Goal: Find contact information: Find contact information

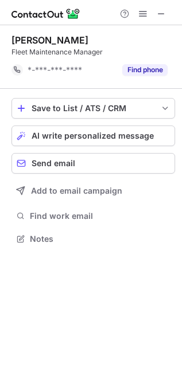
scroll to position [6, 6]
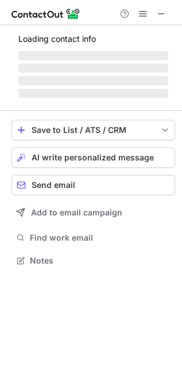
scroll to position [278, 182]
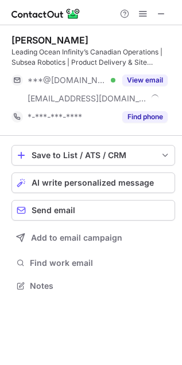
click at [58, 38] on div "Paul George MBA" at bounding box center [49, 39] width 77 height 11
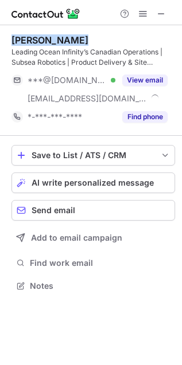
click at [58, 38] on div "Paul George MBA" at bounding box center [49, 39] width 77 height 11
copy div "Paul George MBA"
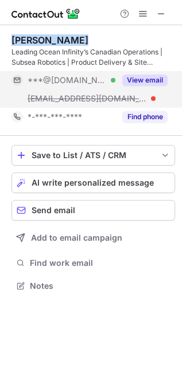
click at [163, 81] on button "View email" at bounding box center [144, 79] width 45 height 11
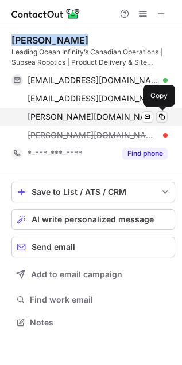
click at [160, 116] on span at bounding box center [161, 116] width 9 height 9
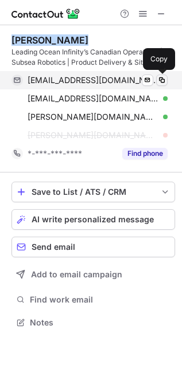
click at [159, 78] on span at bounding box center [161, 80] width 9 height 9
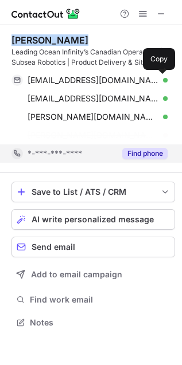
scroll to position [296, 182]
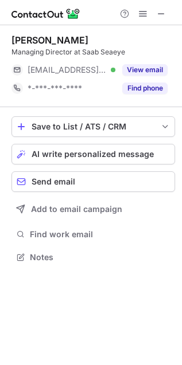
scroll to position [249, 182]
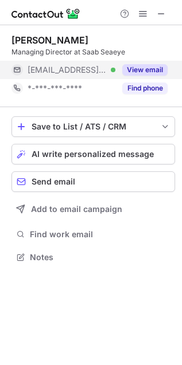
click at [159, 68] on button "View email" at bounding box center [144, 69] width 45 height 11
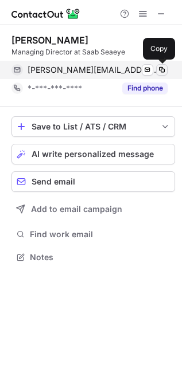
click at [161, 66] on span at bounding box center [161, 69] width 9 height 9
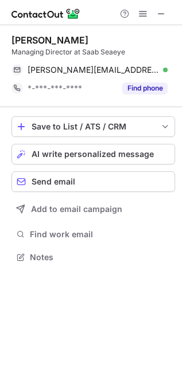
click at [50, 41] on div "Jon Robertson" at bounding box center [49, 39] width 77 height 11
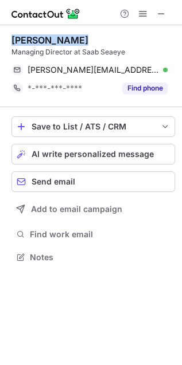
click at [50, 41] on div "Jon Robertson" at bounding box center [49, 39] width 77 height 11
copy div "Jon Robertson"
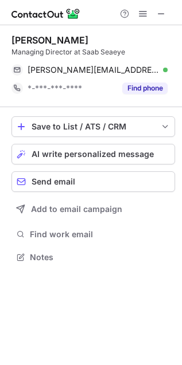
click at [45, 53] on div "Managing Director at Saab Seaeye" at bounding box center [92, 52] width 163 height 10
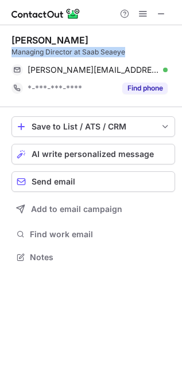
click at [45, 53] on div "Managing Director at Saab Seaeye" at bounding box center [92, 52] width 163 height 10
click at [57, 53] on div "Managing Director at Saab Seaeye" at bounding box center [92, 52] width 163 height 10
drag, startPoint x: 70, startPoint y: 52, endPoint x: 10, endPoint y: 55, distance: 60.2
click at [10, 55] on div "Jon Robertson Managing Director at Saab Seaeye jon.robertson@saabgroup.com Veri…" at bounding box center [91, 149] width 182 height 249
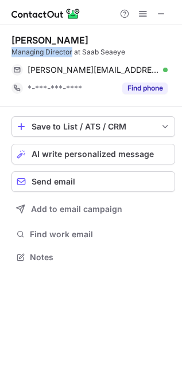
copy div "Managing Director"
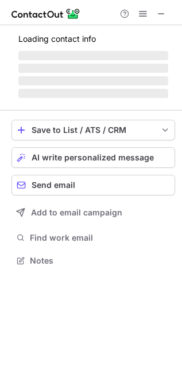
scroll to position [267, 182]
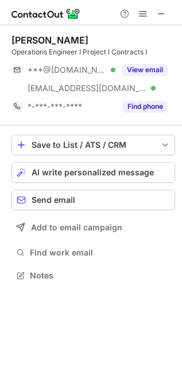
click at [47, 38] on div "[PERSON_NAME]" at bounding box center [49, 39] width 77 height 11
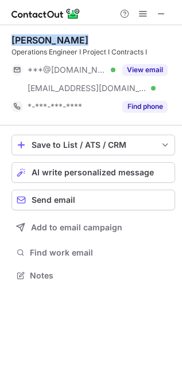
click at [47, 38] on div "[PERSON_NAME]" at bounding box center [49, 39] width 77 height 11
copy div "[PERSON_NAME]"
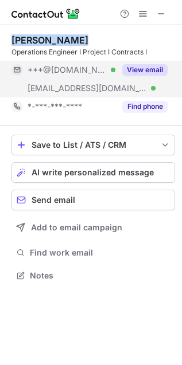
click at [138, 72] on button "View email" at bounding box center [144, 69] width 45 height 11
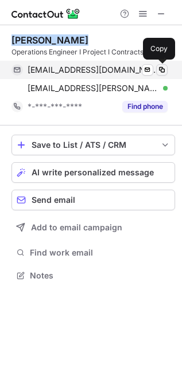
click at [165, 72] on span at bounding box center [161, 69] width 9 height 9
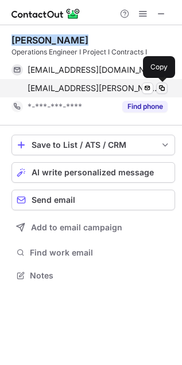
click at [164, 92] on span at bounding box center [161, 88] width 9 height 9
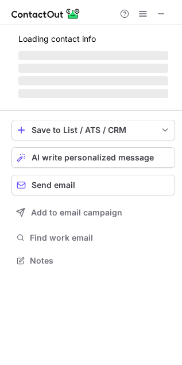
scroll to position [249, 182]
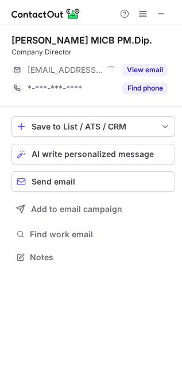
click at [76, 37] on div "Magdalena Pierce MICB PM.Dip." at bounding box center [81, 39] width 140 height 11
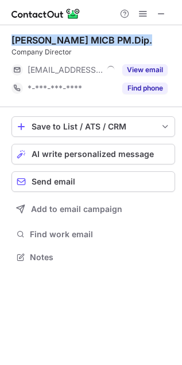
click at [76, 37] on div "Magdalena Pierce MICB PM.Dip." at bounding box center [81, 39] width 140 height 11
copy div "Magdalena Pierce MICB PM.Dip."
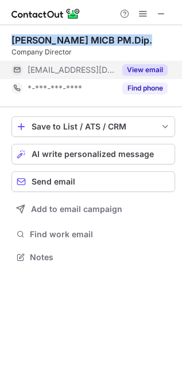
click at [150, 67] on button "View email" at bounding box center [144, 69] width 45 height 11
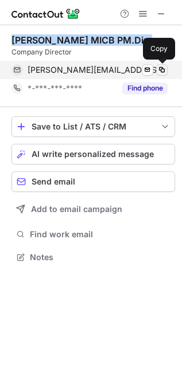
click at [161, 69] on span at bounding box center [161, 69] width 9 height 9
